Goal: Book appointment/travel/reservation

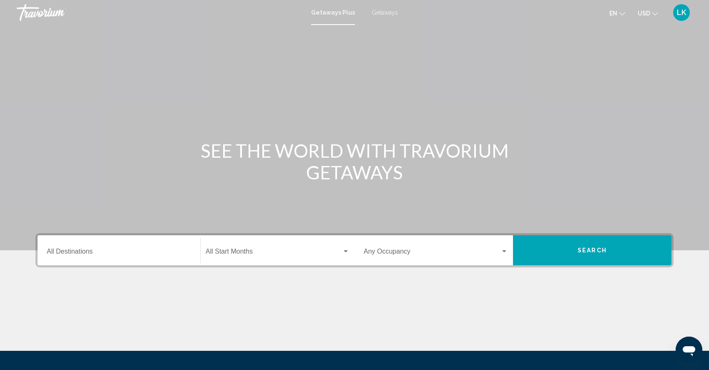
click at [383, 14] on span "Getaways" at bounding box center [384, 12] width 26 height 7
click at [113, 257] on input "Destination All Destinations" at bounding box center [119, 253] width 144 height 8
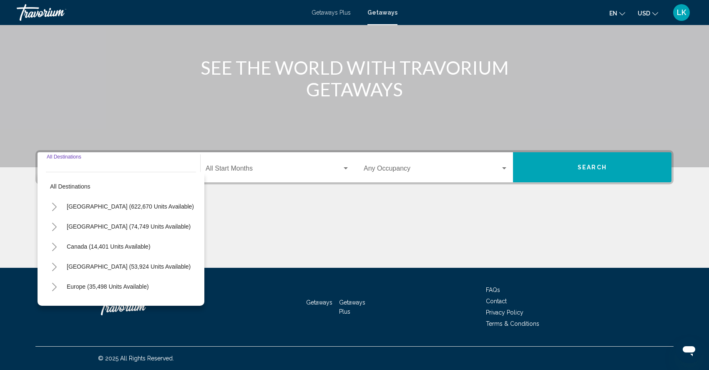
scroll to position [108, 0]
click at [51, 223] on icon "Toggle Mexico (74,749 units available)" at bounding box center [54, 227] width 6 height 8
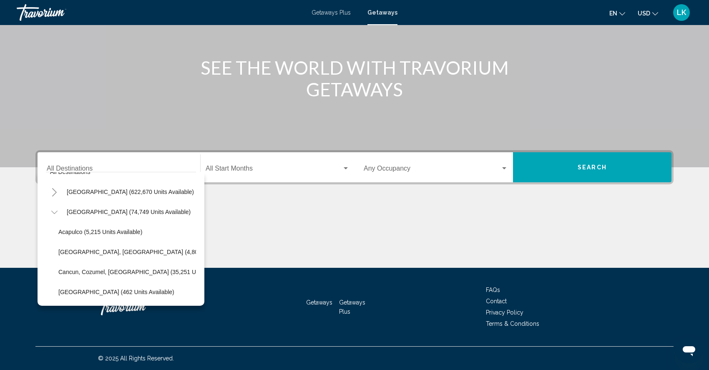
scroll to position [14, 0]
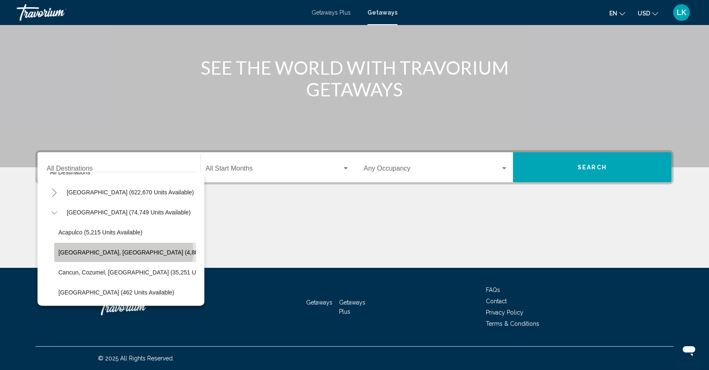
click at [68, 249] on span "[GEOGRAPHIC_DATA], [GEOGRAPHIC_DATA] (4,807 units available)" at bounding box center [150, 252] width 185 height 7
type input "**********"
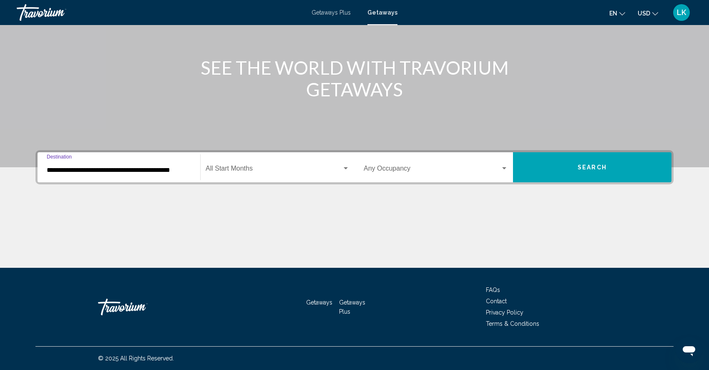
click at [608, 152] on button "Search" at bounding box center [592, 167] width 158 height 30
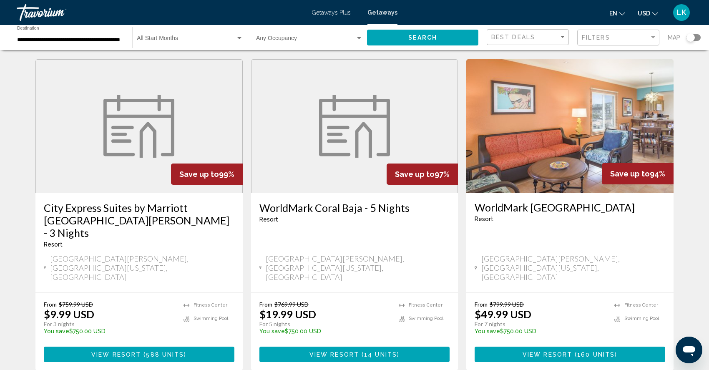
scroll to position [951, 0]
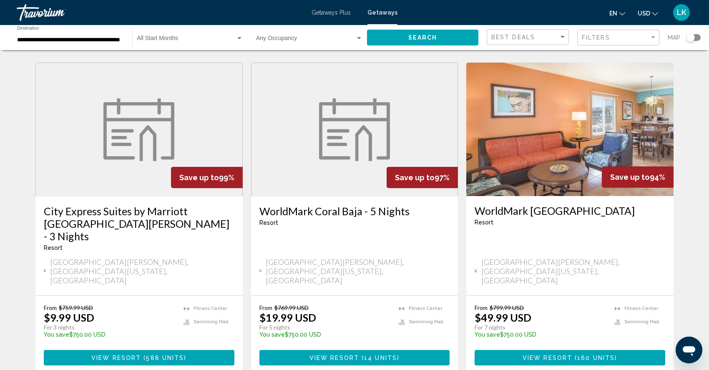
click at [299, 159] on figure "Main content" at bounding box center [354, 129] width 206 height 133
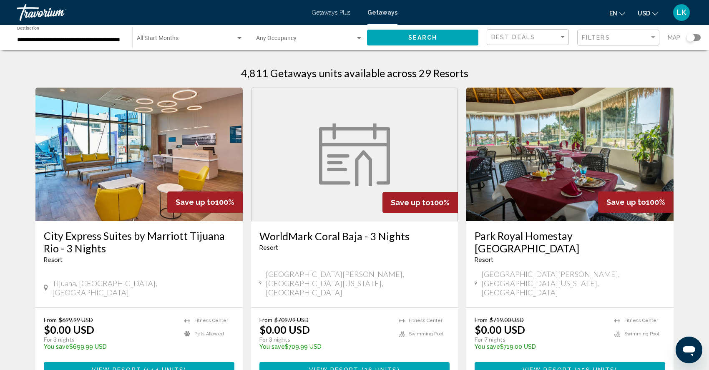
click at [44, 40] on input "**********" at bounding box center [70, 40] width 107 height 7
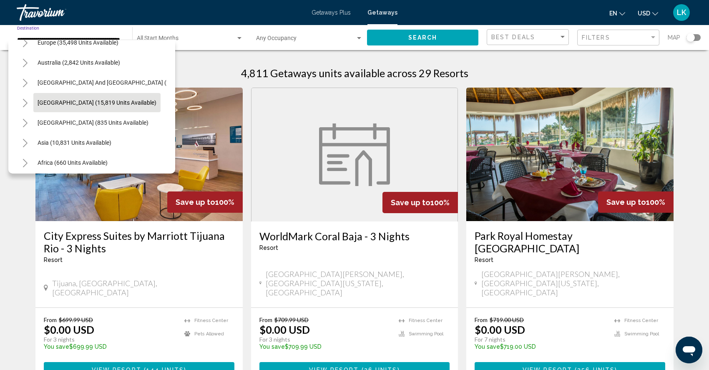
scroll to position [316, 0]
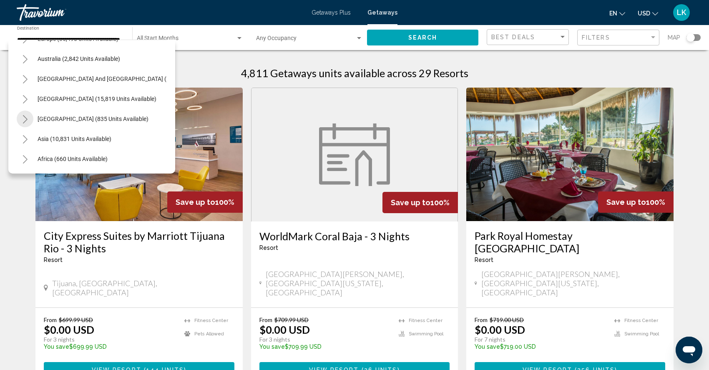
click at [25, 120] on icon "Toggle Central America (835 units available)" at bounding box center [25, 119] width 6 height 8
click at [44, 160] on span "[GEOGRAPHIC_DATA] (531 units available)" at bounding box center [84, 158] width 111 height 7
type input "**********"
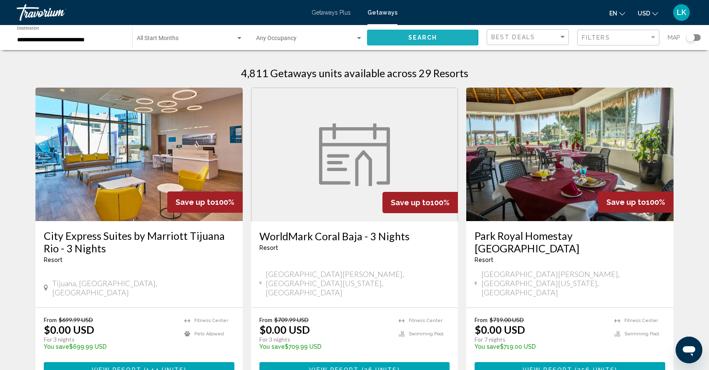
click at [408, 40] on span "Search" at bounding box center [422, 38] width 29 height 7
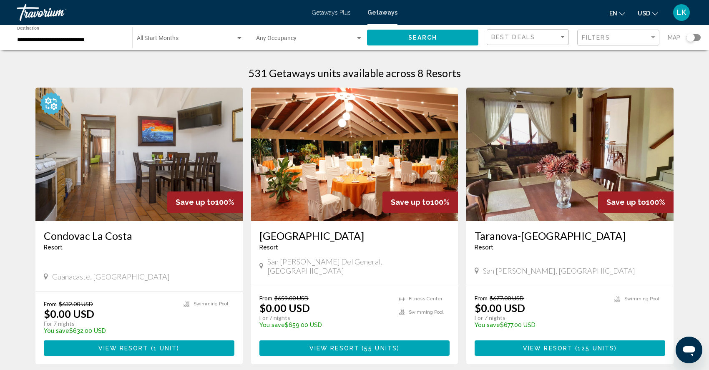
click at [540, 178] on img "Main content" at bounding box center [569, 154] width 207 height 133
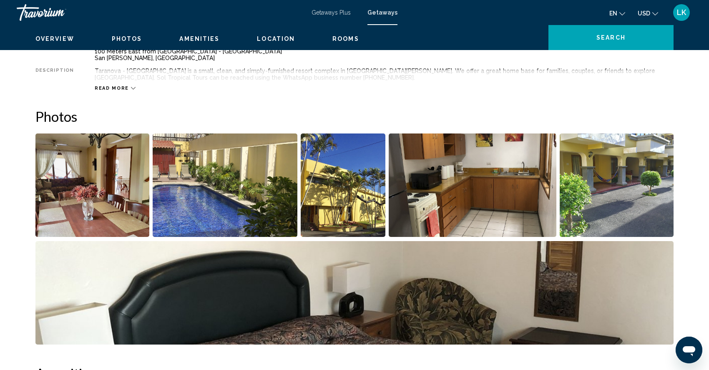
scroll to position [364, 0]
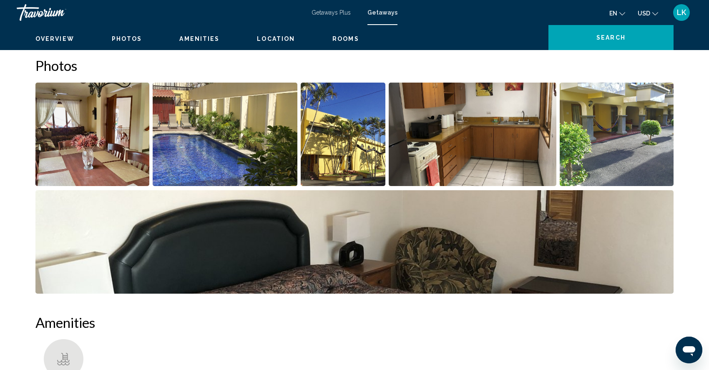
click at [98, 186] on img "Open full-screen image slider" at bounding box center [92, 134] width 114 height 103
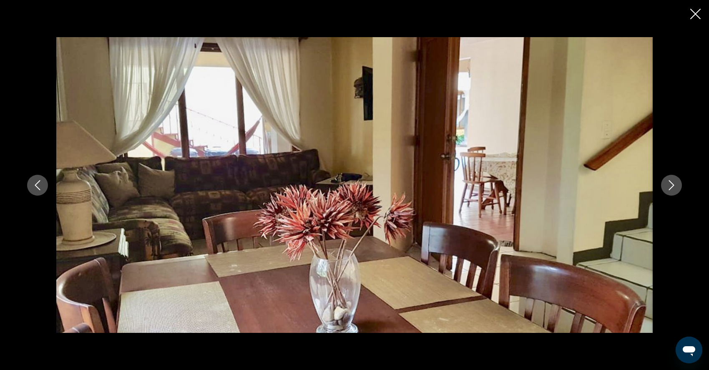
click at [676, 181] on icon "Next image" at bounding box center [671, 185] width 10 height 10
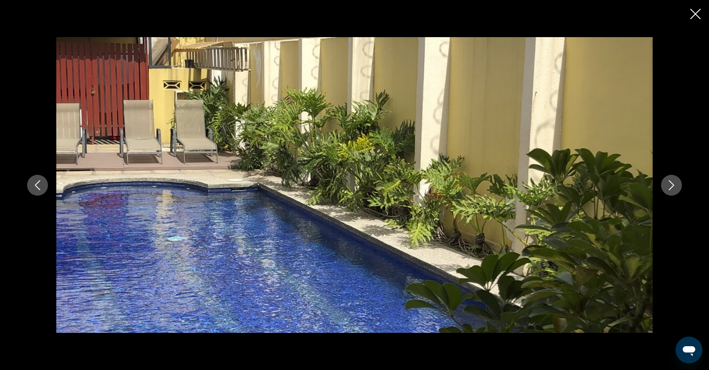
click at [676, 182] on icon "Next image" at bounding box center [671, 185] width 10 height 10
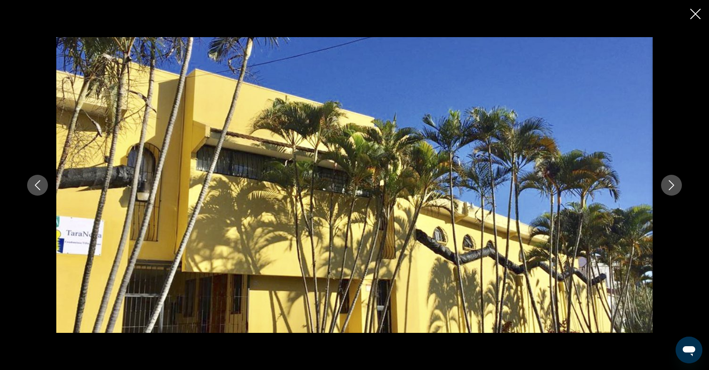
click at [674, 183] on icon "Next image" at bounding box center [671, 185] width 5 height 10
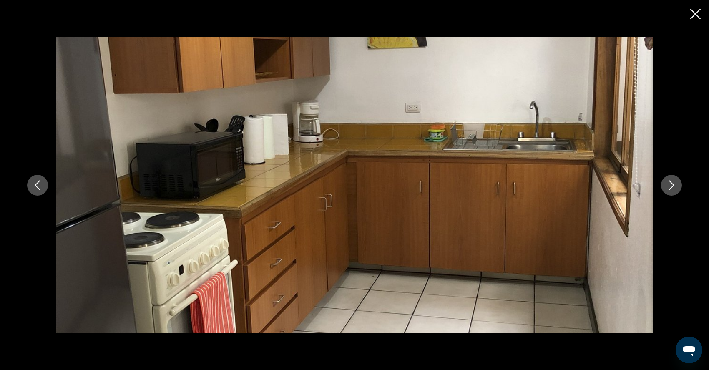
click at [676, 184] on icon "Next image" at bounding box center [671, 185] width 10 height 10
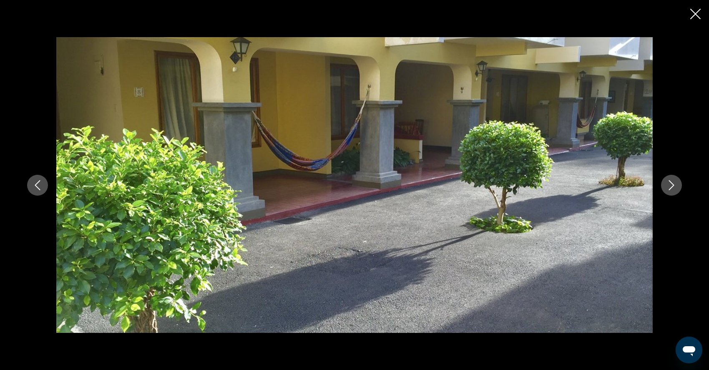
click at [676, 185] on icon "Next image" at bounding box center [671, 185] width 10 height 10
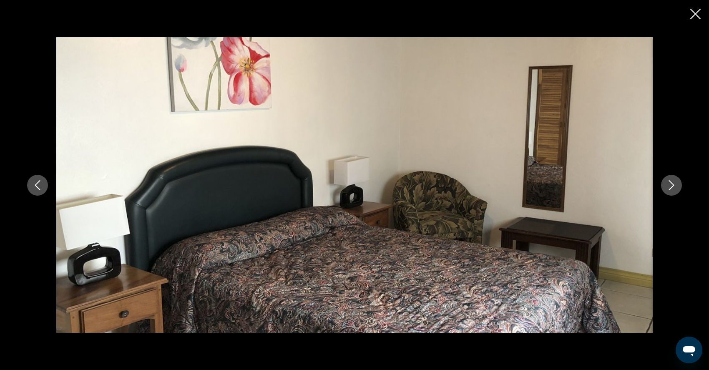
click at [674, 185] on icon "Next image" at bounding box center [671, 185] width 5 height 10
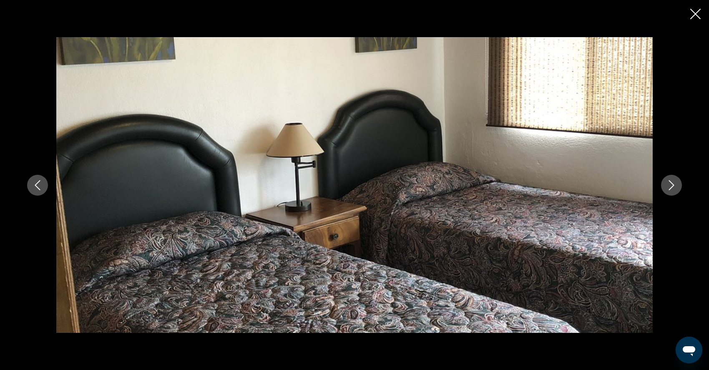
click at [695, 10] on icon "Close slideshow" at bounding box center [695, 14] width 10 height 10
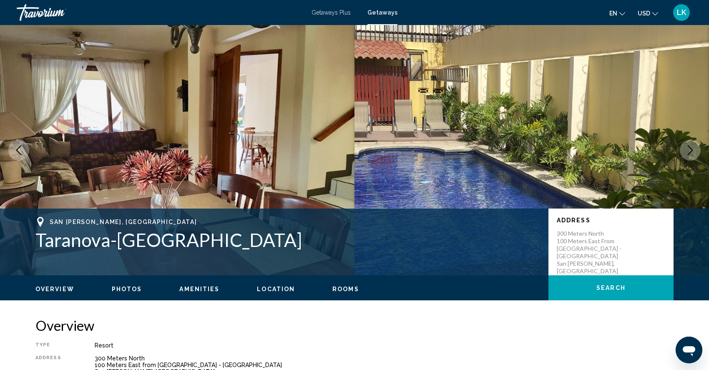
scroll to position [0, 0]
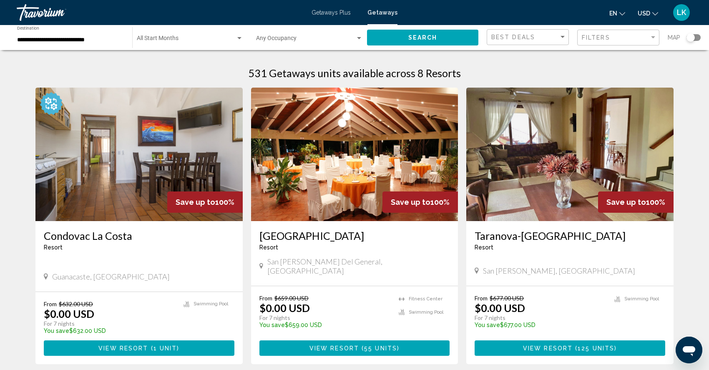
click at [126, 193] on img "Main content" at bounding box center [138, 154] width 207 height 133
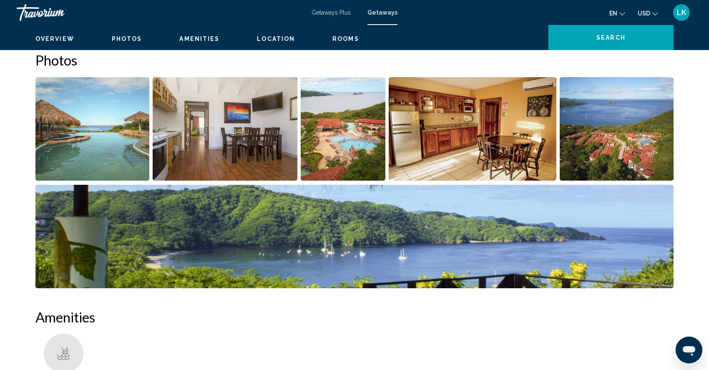
scroll to position [383, 0]
click at [119, 177] on img "Open full-screen image slider" at bounding box center [92, 128] width 114 height 103
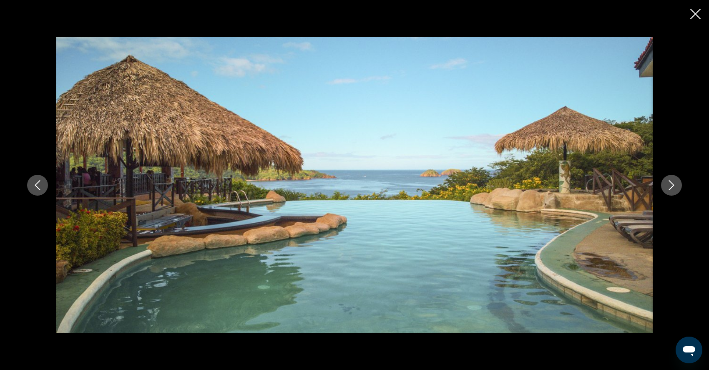
click at [676, 190] on icon "Next image" at bounding box center [671, 185] width 10 height 10
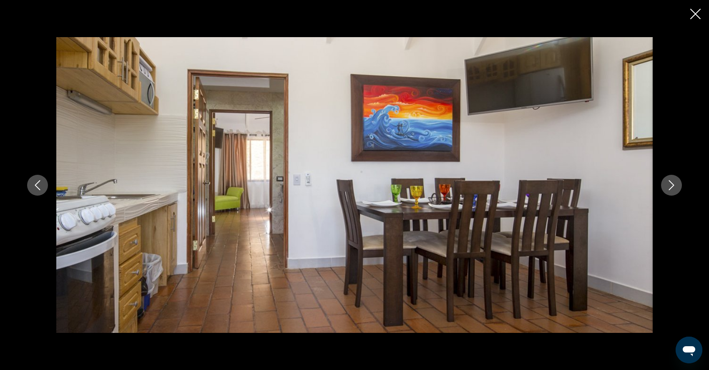
click at [676, 190] on icon "Next image" at bounding box center [671, 185] width 10 height 10
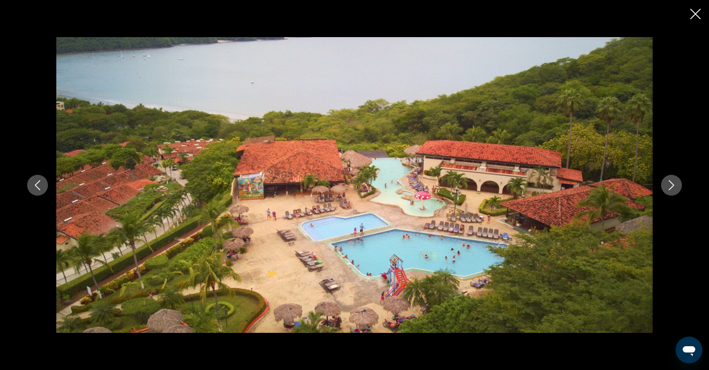
click at [676, 190] on icon "Next image" at bounding box center [671, 185] width 10 height 10
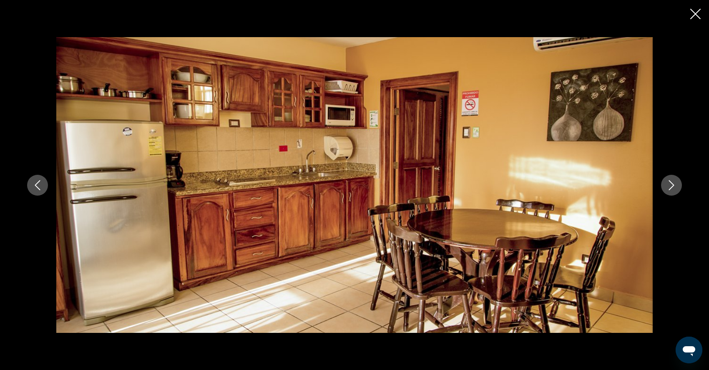
click at [676, 190] on icon "Next image" at bounding box center [671, 185] width 10 height 10
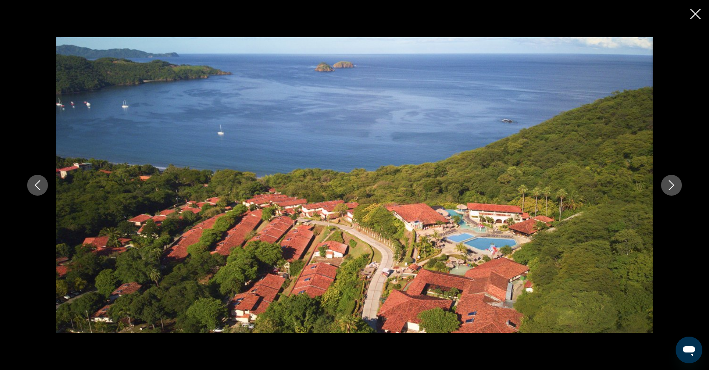
click at [676, 190] on icon "Next image" at bounding box center [671, 185] width 10 height 10
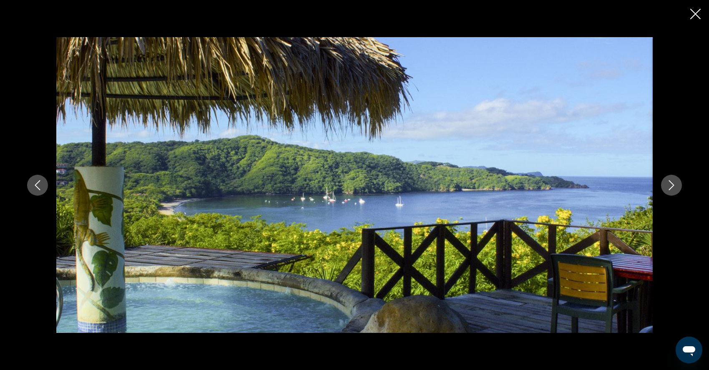
click at [676, 190] on icon "Next image" at bounding box center [671, 185] width 10 height 10
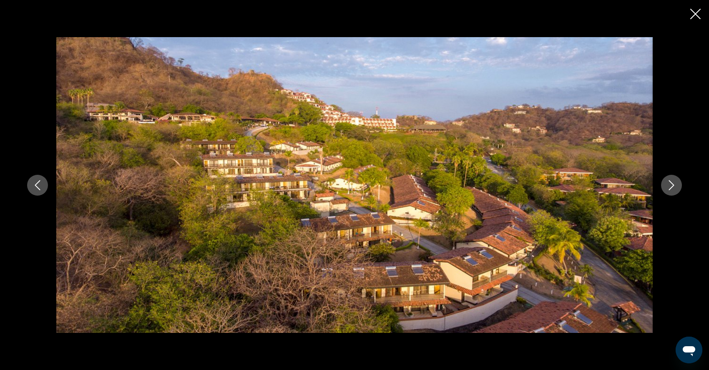
click at [676, 190] on icon "Next image" at bounding box center [671, 185] width 10 height 10
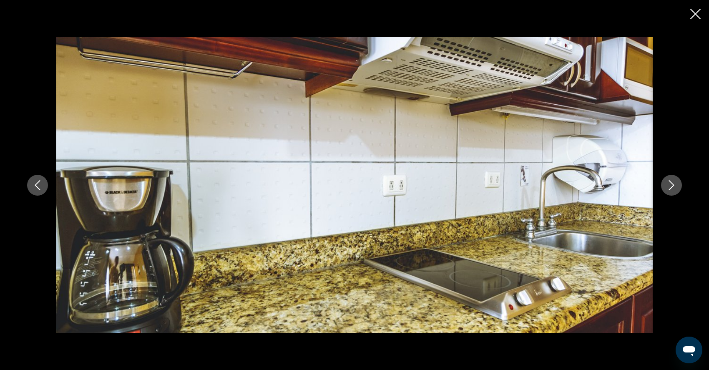
click at [676, 190] on icon "Next image" at bounding box center [671, 185] width 10 height 10
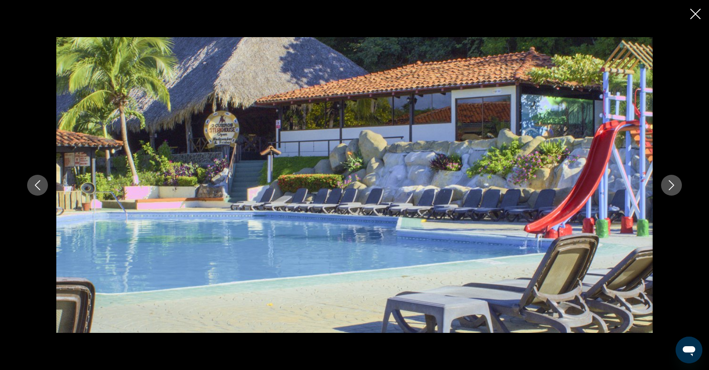
click at [676, 190] on icon "Next image" at bounding box center [671, 185] width 10 height 10
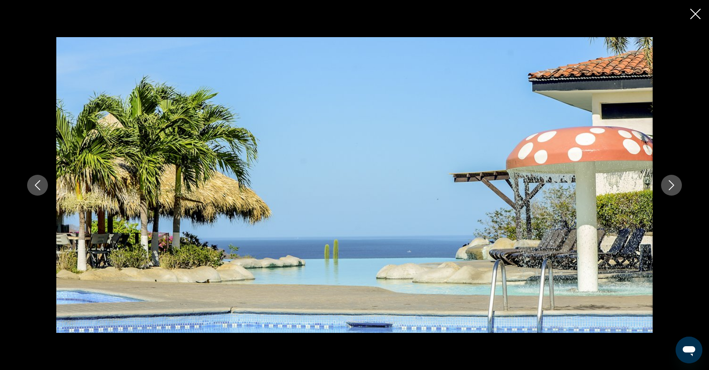
click at [676, 190] on icon "Next image" at bounding box center [671, 185] width 10 height 10
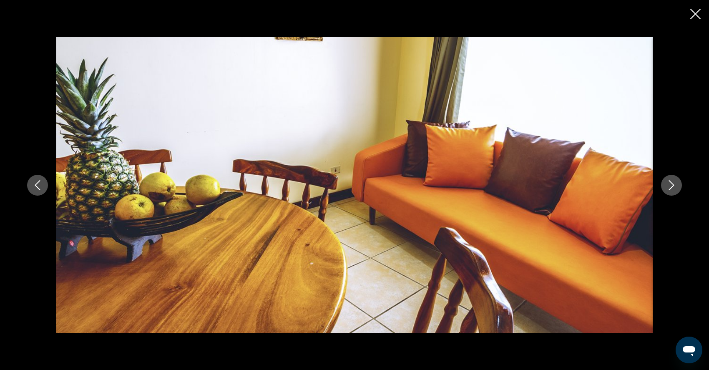
click at [676, 190] on icon "Next image" at bounding box center [671, 185] width 10 height 10
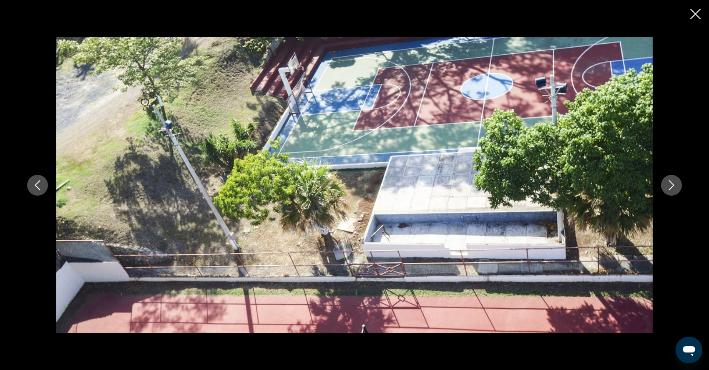
click at [676, 190] on icon "Next image" at bounding box center [671, 185] width 10 height 10
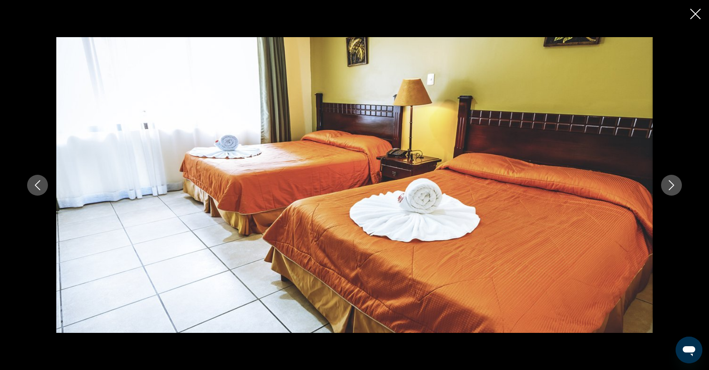
click at [682, 190] on button "Next image" at bounding box center [671, 185] width 21 height 21
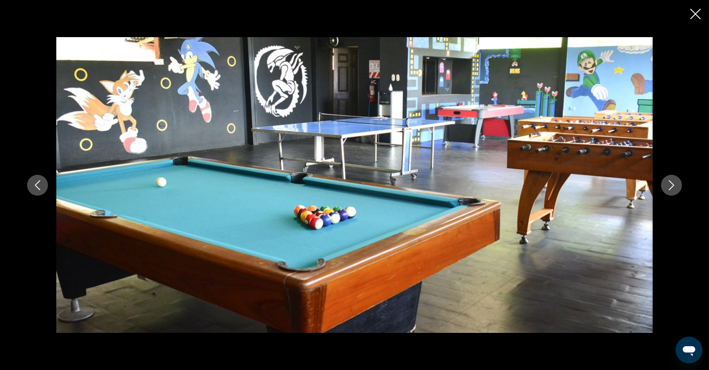
click at [682, 190] on button "Next image" at bounding box center [671, 185] width 21 height 21
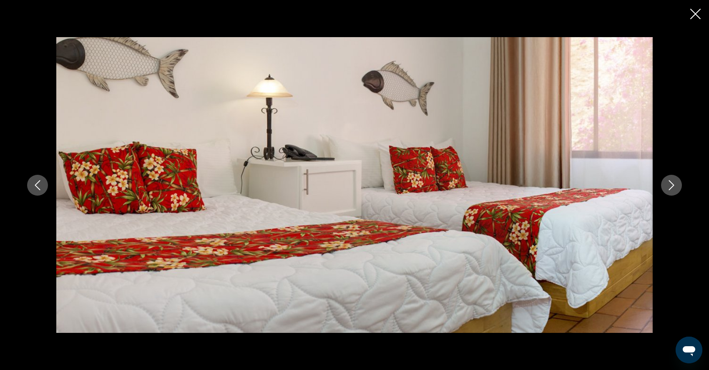
click at [682, 191] on button "Next image" at bounding box center [671, 185] width 21 height 21
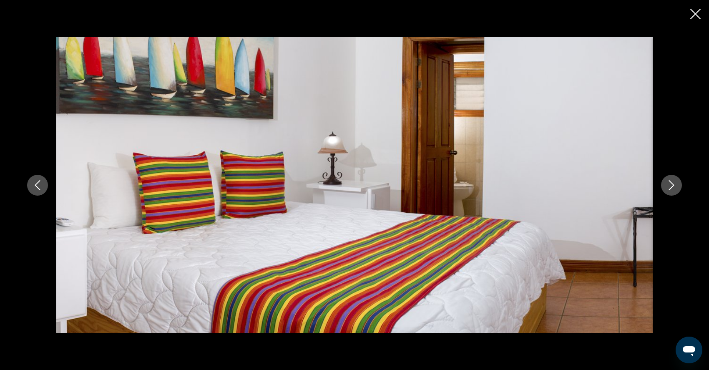
click at [682, 191] on button "Next image" at bounding box center [671, 185] width 21 height 21
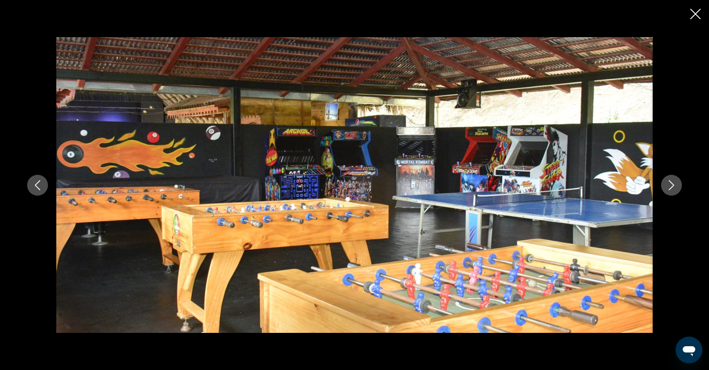
click at [682, 191] on button "Next image" at bounding box center [671, 185] width 21 height 21
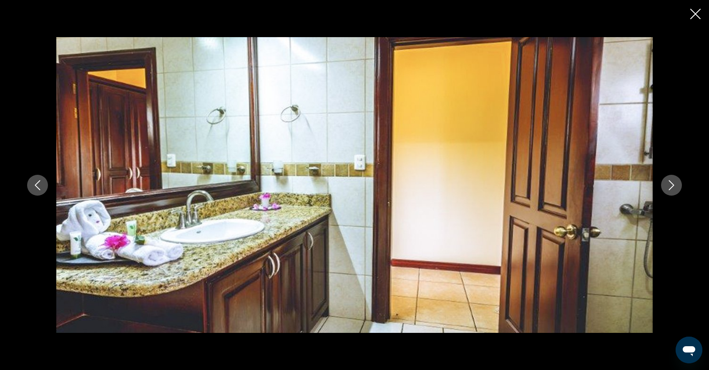
click at [682, 191] on button "Next image" at bounding box center [671, 185] width 21 height 21
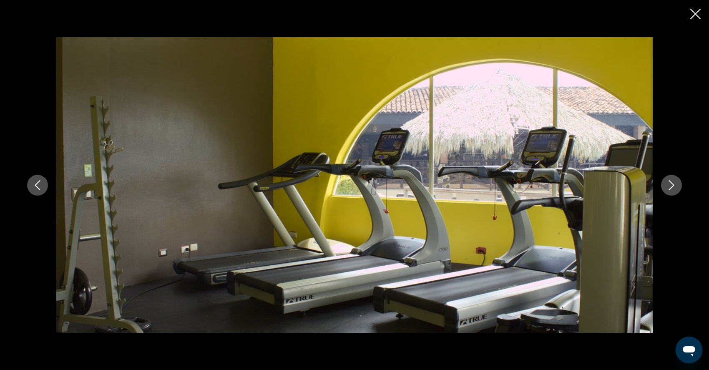
click at [682, 191] on button "Next image" at bounding box center [671, 185] width 21 height 21
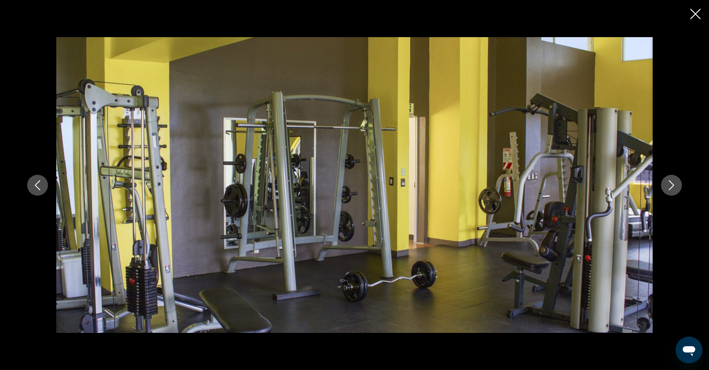
click at [682, 191] on button "Next image" at bounding box center [671, 185] width 21 height 21
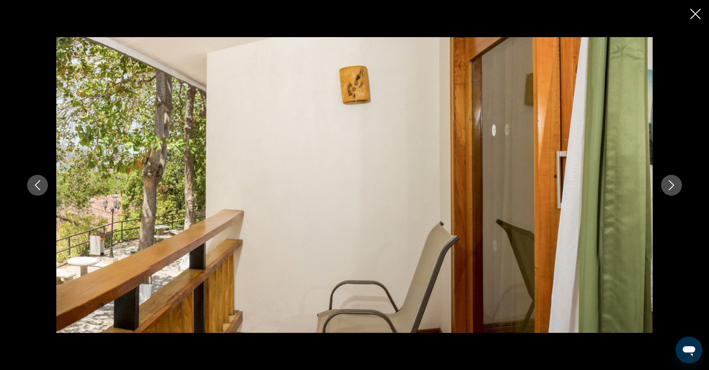
click at [682, 191] on button "Next image" at bounding box center [671, 185] width 21 height 21
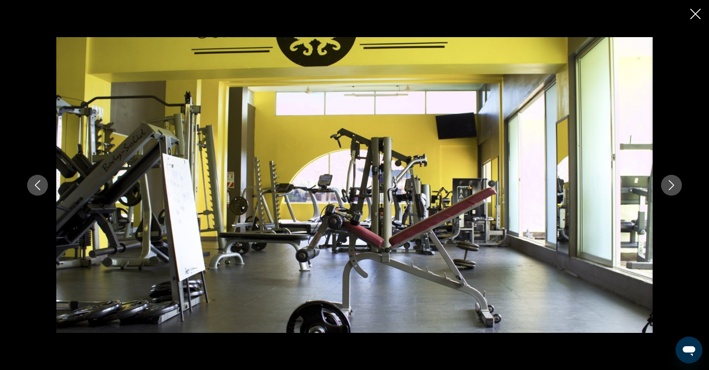
click at [682, 191] on button "Next image" at bounding box center [671, 185] width 21 height 21
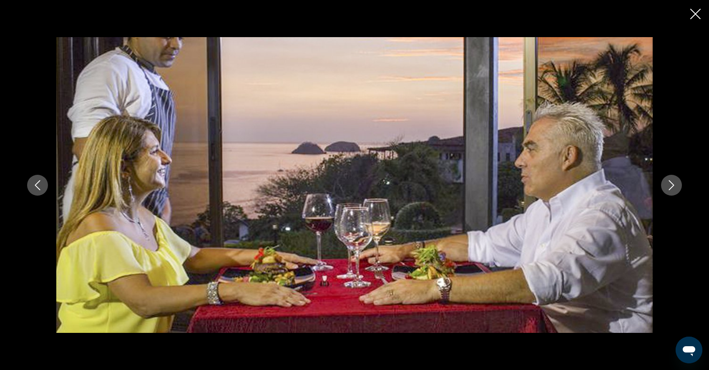
click at [682, 191] on button "Next image" at bounding box center [671, 185] width 21 height 21
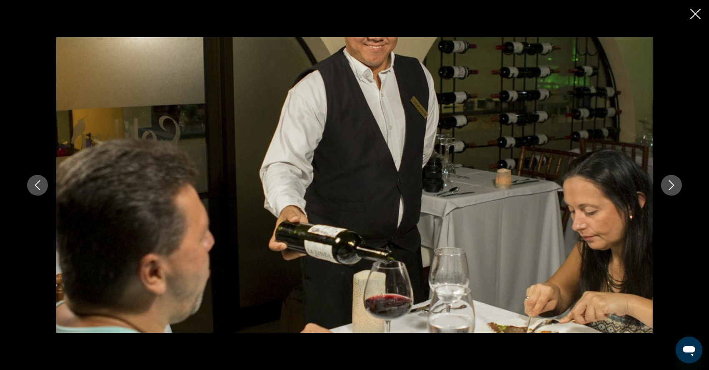
click at [682, 191] on button "Next image" at bounding box center [671, 185] width 21 height 21
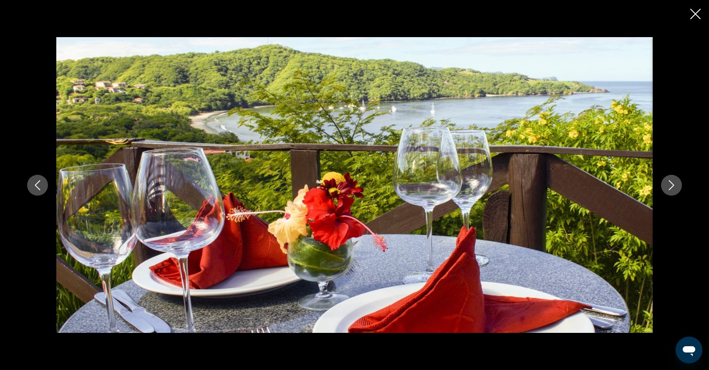
click at [674, 187] on icon "Next image" at bounding box center [671, 185] width 5 height 10
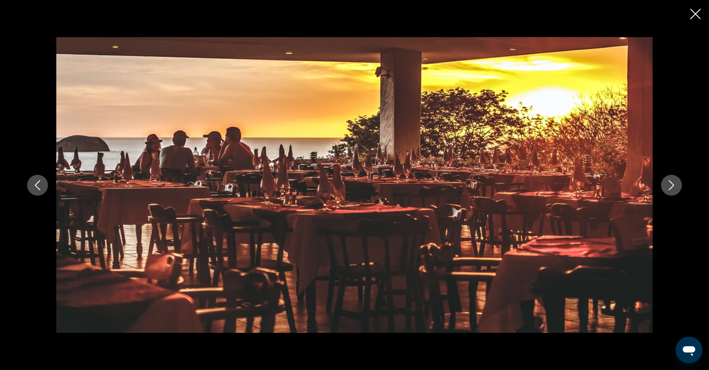
click at [674, 187] on icon "Next image" at bounding box center [671, 185] width 5 height 10
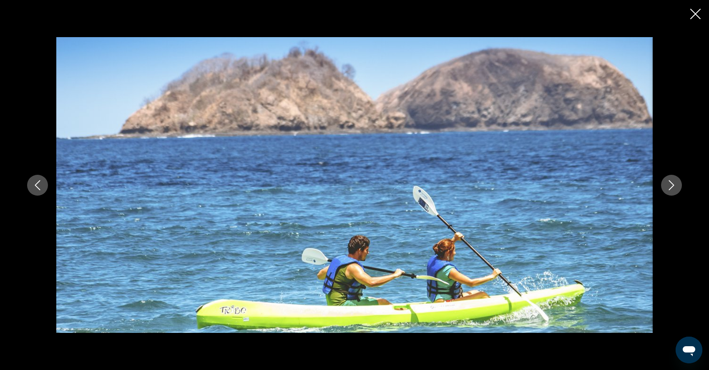
click at [676, 188] on icon "Next image" at bounding box center [671, 185] width 10 height 10
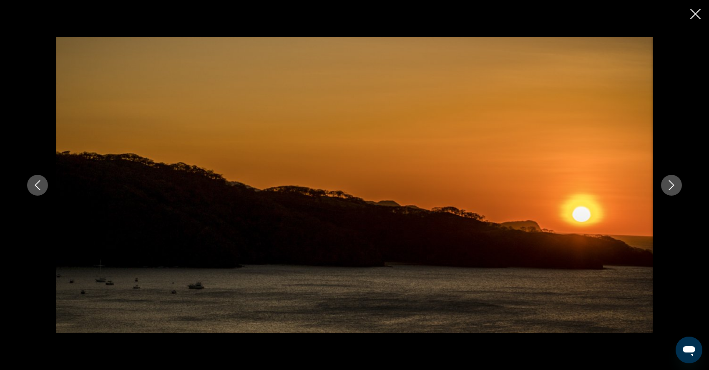
click at [676, 188] on icon "Next image" at bounding box center [671, 185] width 10 height 10
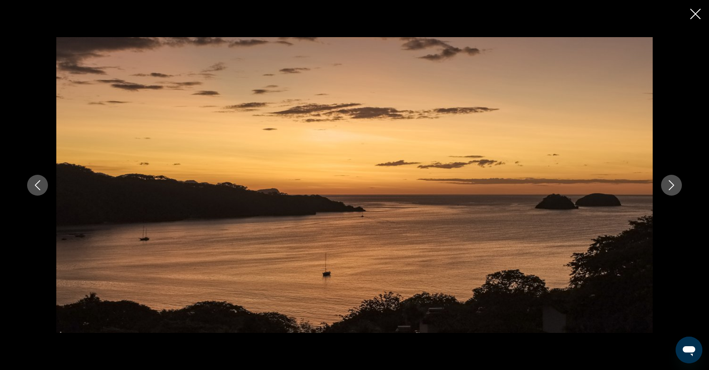
click at [676, 188] on icon "Next image" at bounding box center [671, 185] width 10 height 10
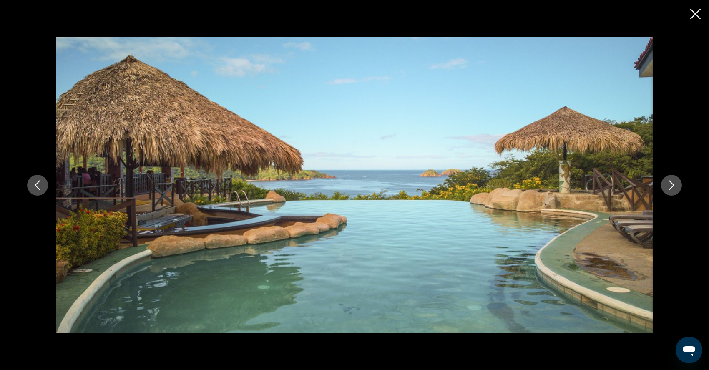
click at [693, 13] on icon "Close slideshow" at bounding box center [695, 14] width 10 height 10
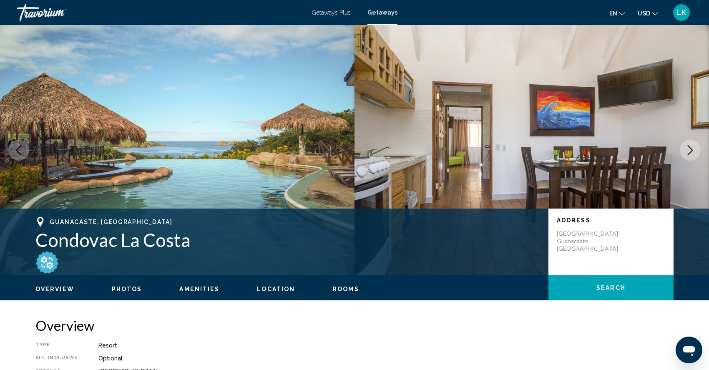
scroll to position [0, 0]
